Goal: Task Accomplishment & Management: Complete application form

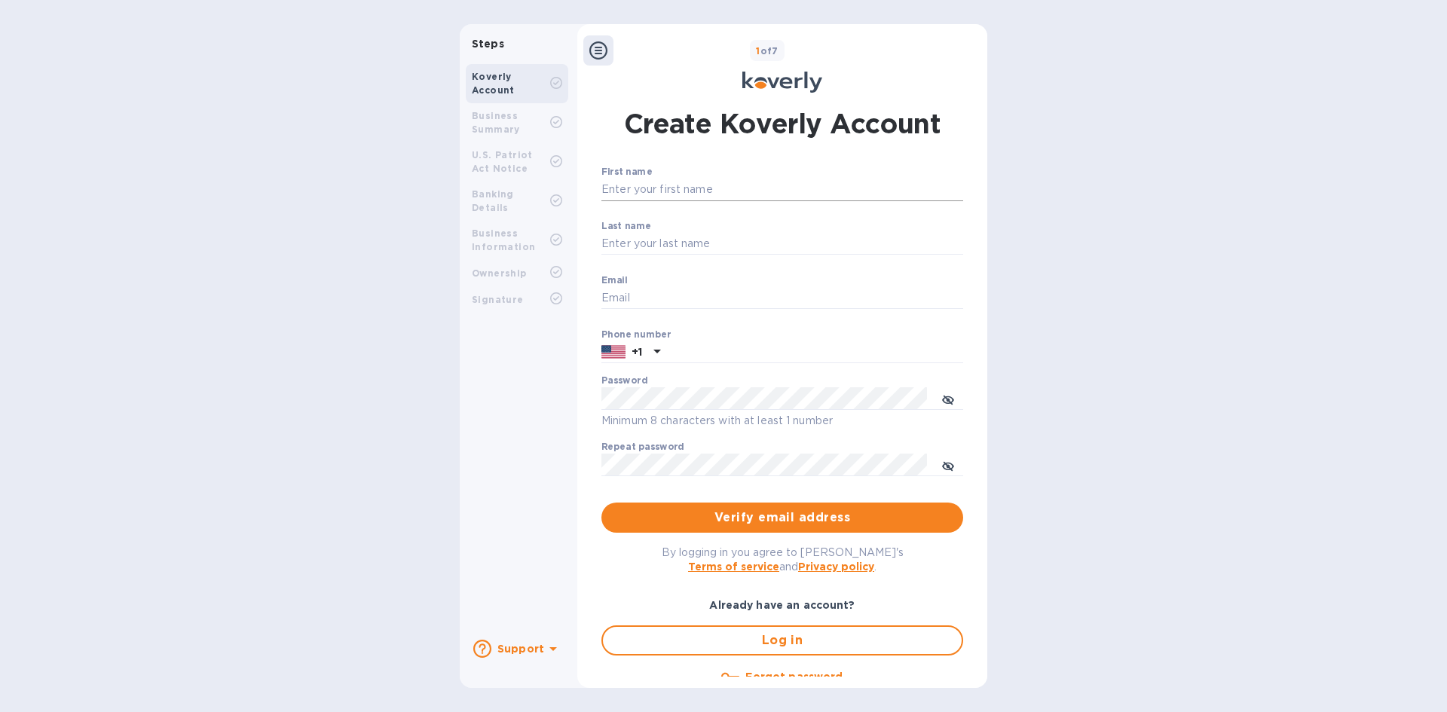
click at [665, 191] on input "First name" at bounding box center [782, 190] width 362 height 23
click at [503, 133] on b "Business Summary" at bounding box center [496, 122] width 48 height 25
click at [671, 193] on input "First name" at bounding box center [782, 190] width 362 height 23
type input "sofia"
click at [674, 243] on input "Last name" at bounding box center [782, 244] width 362 height 23
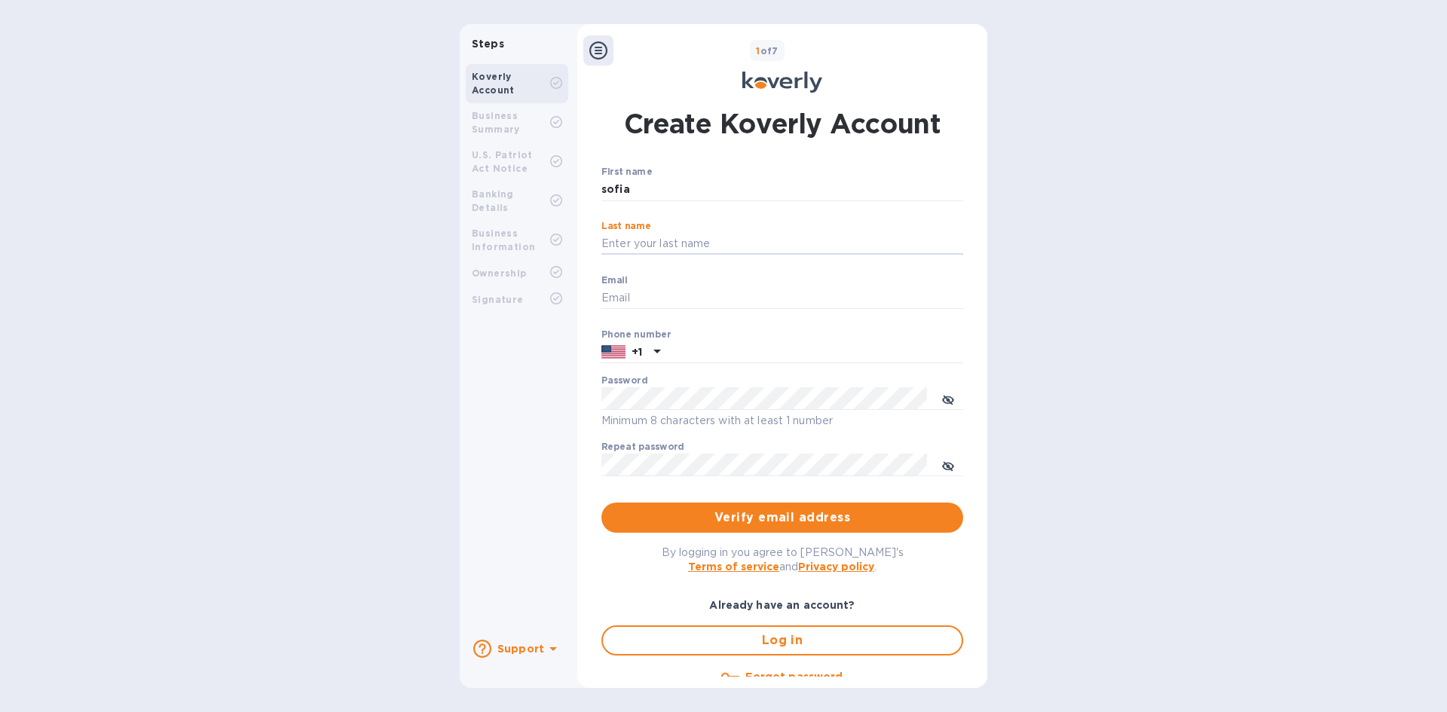
type input "[PERSON_NAME]"
click at [649, 300] on input "Email" at bounding box center [782, 298] width 362 height 23
type input "[PERSON_NAME][EMAIL_ADDRESS][DOMAIN_NAME]"
click at [705, 356] on input "text" at bounding box center [814, 352] width 297 height 23
type input "2236665954"
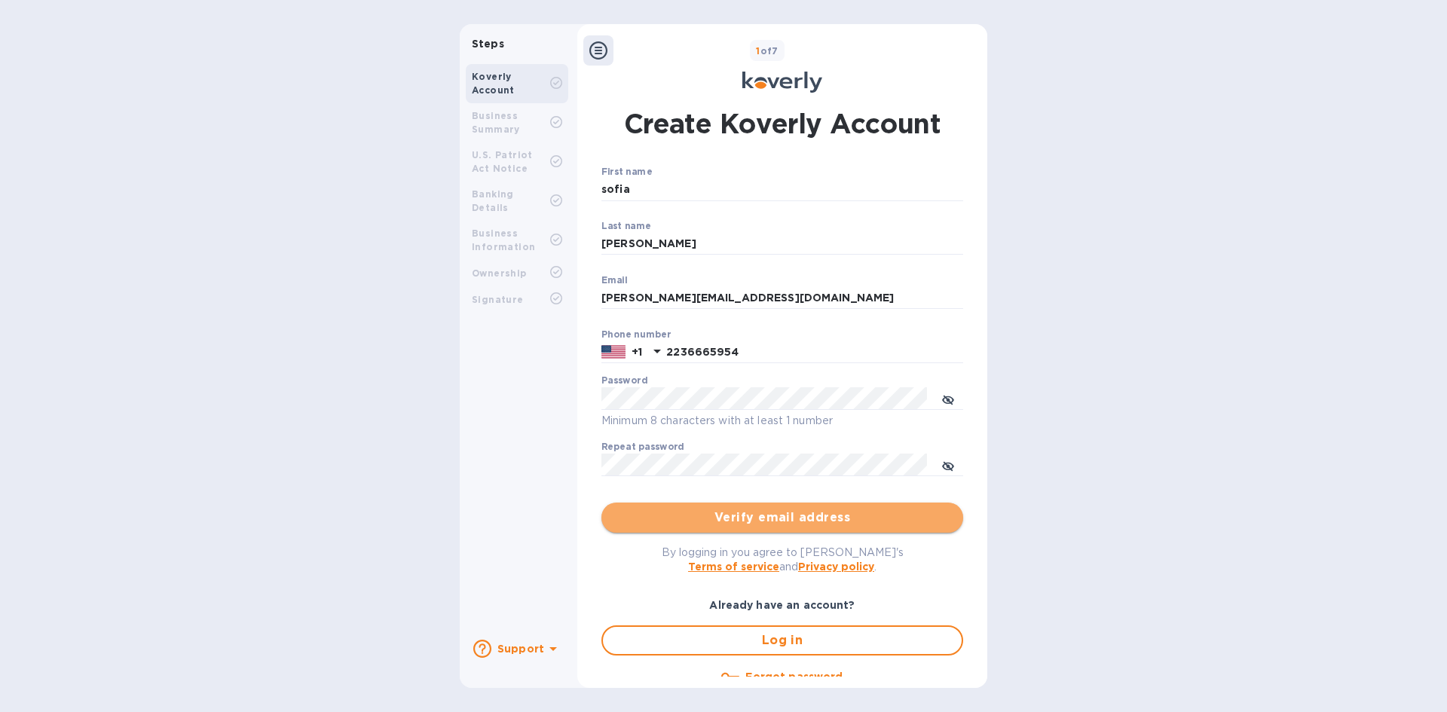
click at [722, 514] on span "Verify email address" at bounding box center [782, 518] width 338 height 18
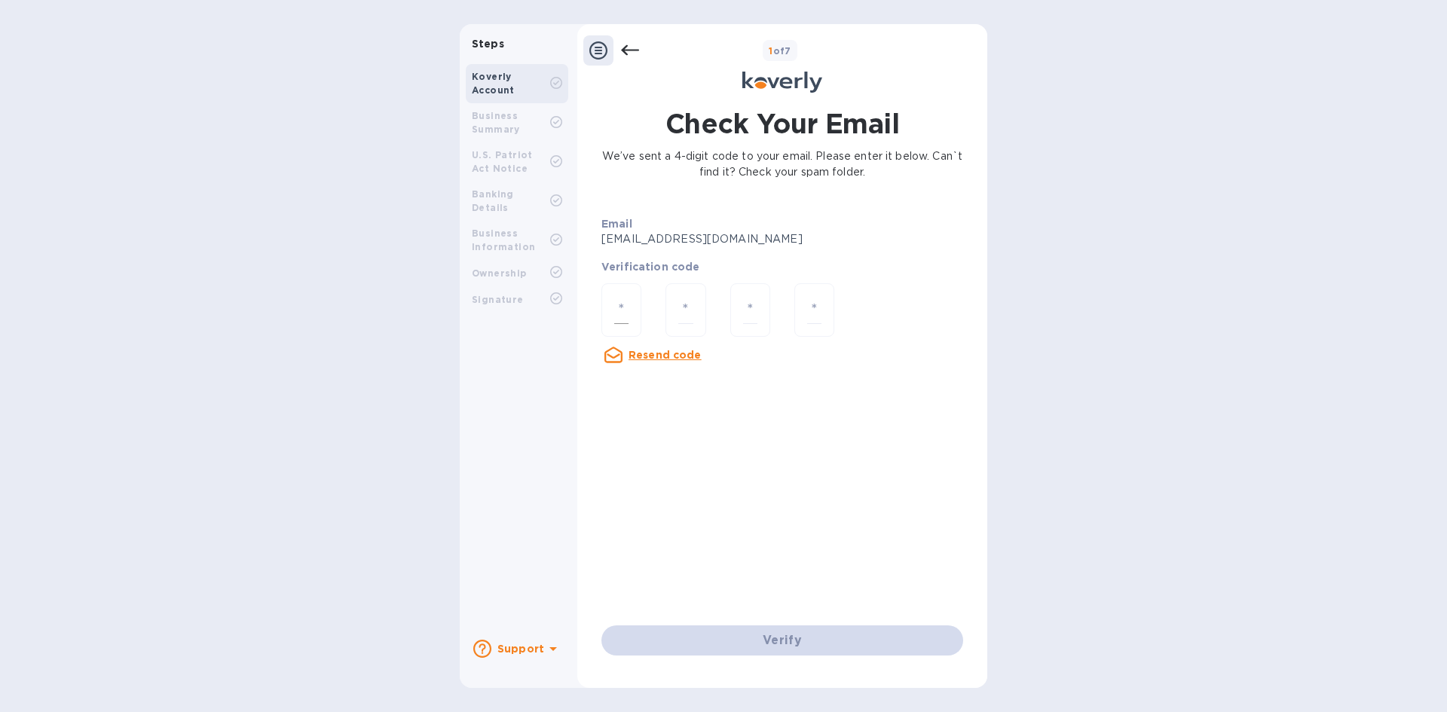
click at [626, 304] on input "number" at bounding box center [621, 310] width 14 height 28
type input "8"
type input "5"
type input "9"
type input "5"
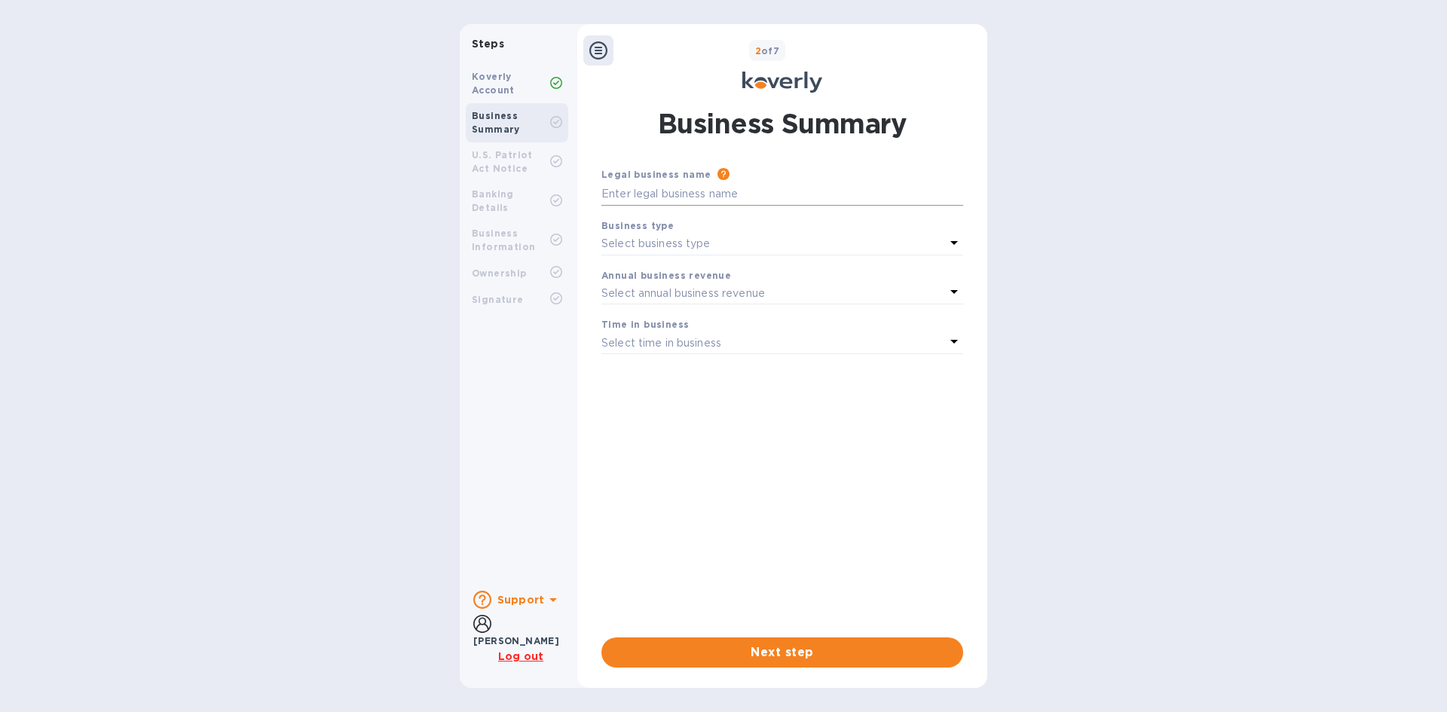
click at [738, 195] on input "text" at bounding box center [782, 194] width 362 height 23
type input "Bandera US LLC"
click at [711, 235] on div "Select business type" at bounding box center [773, 244] width 344 height 21
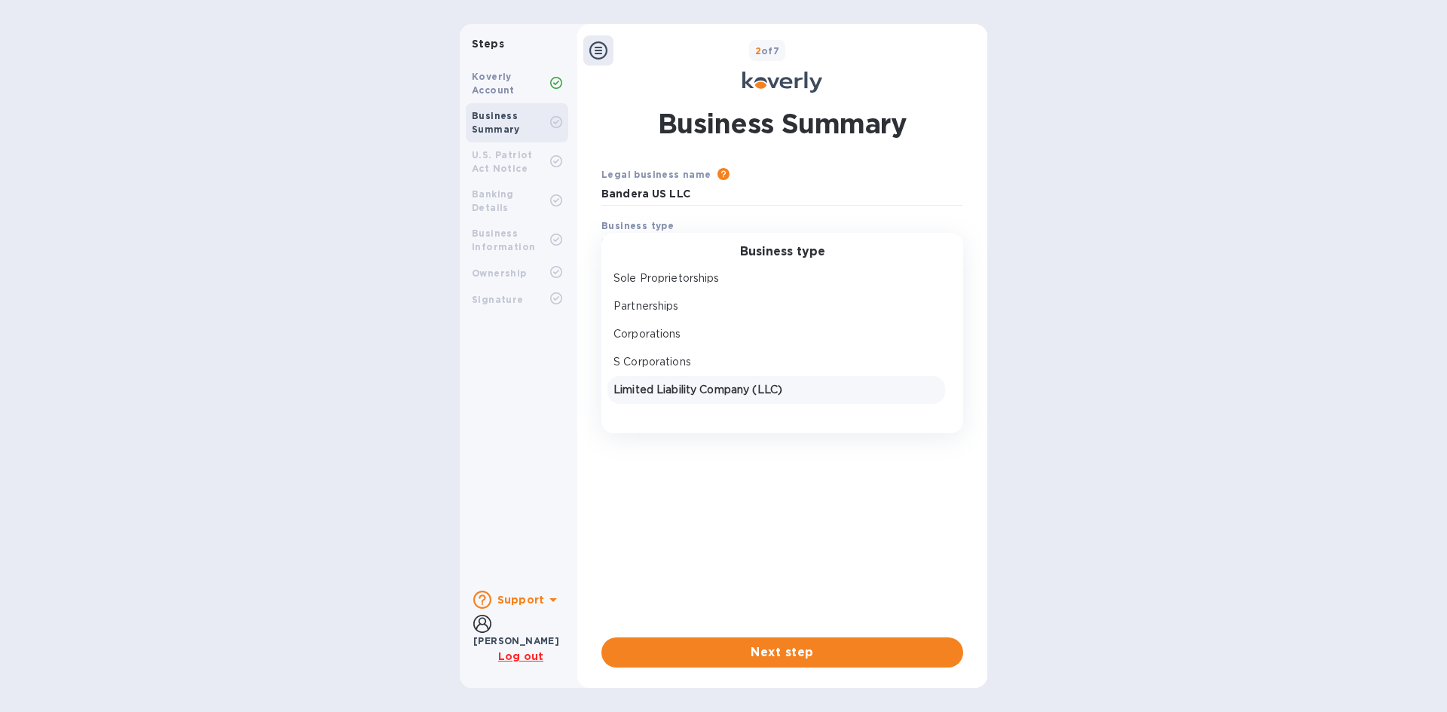
click at [734, 393] on p "Limited Liability Company (LLC)" at bounding box center [776, 390] width 326 height 16
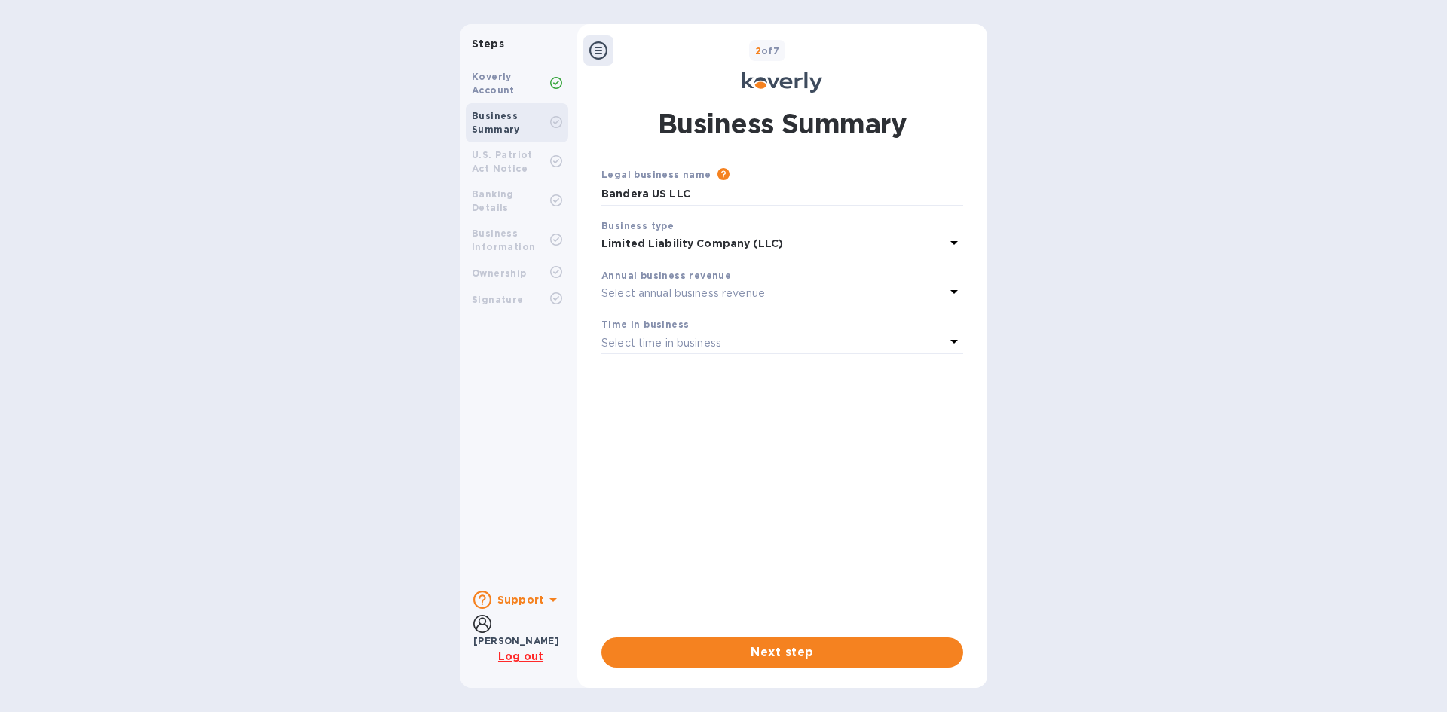
click at [775, 287] on div "Select annual business revenue" at bounding box center [773, 293] width 344 height 21
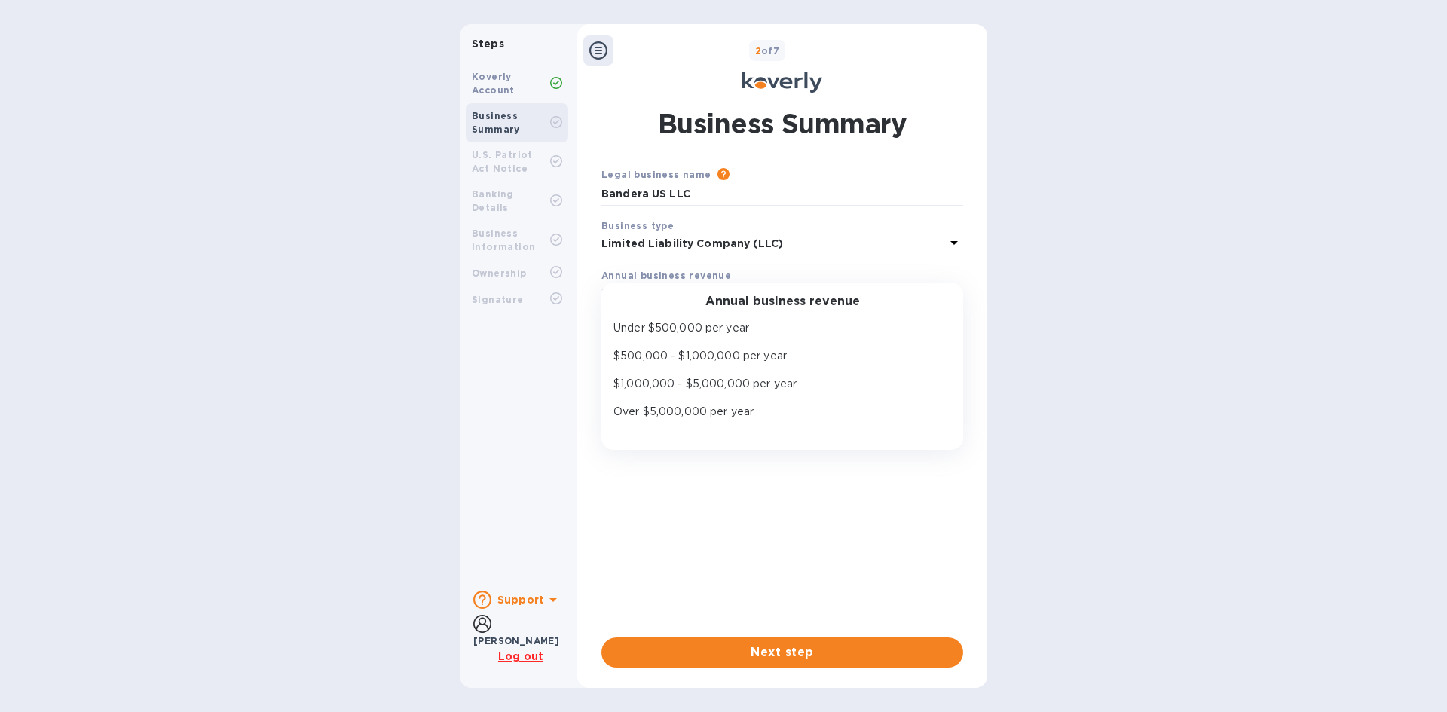
click at [1318, 361] on div "Steps Koverly Account Business Summary U.S. Patriot Act Notice Banking Details …" at bounding box center [723, 356] width 1447 height 664
